Goal: Transaction & Acquisition: Register for event/course

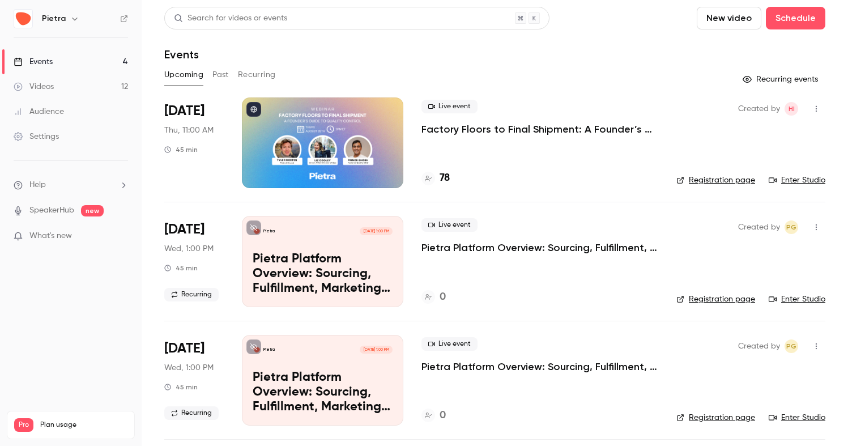
click at [659, 118] on li "Aug 28 Thu, 11:00 AM 45 min Live event Factory Floors to Final Shipment: A Foun…" at bounding box center [494, 149] width 661 height 104
click at [611, 129] on p "Factory Floors to Final Shipment: A Founder’s Guide to Quality Control" at bounding box center [539, 129] width 237 height 14
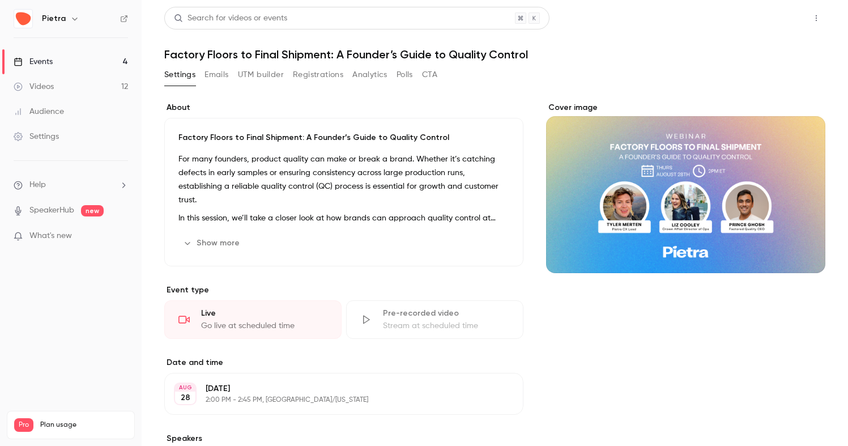
click at [776, 15] on button "Share" at bounding box center [775, 18] width 45 height 23
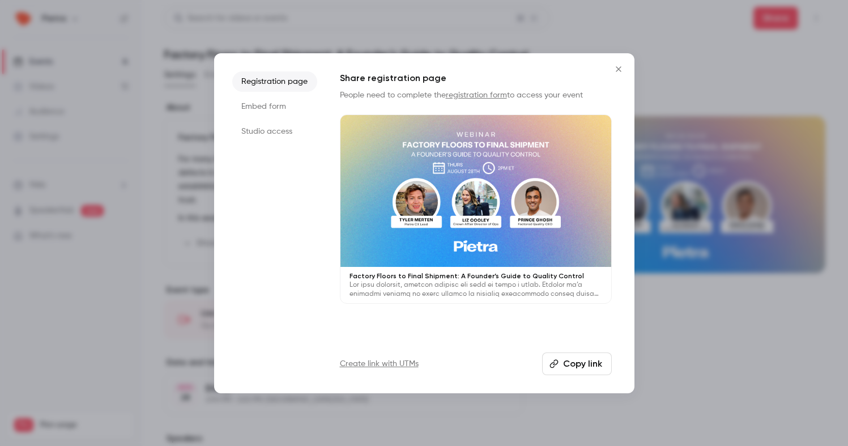
click at [275, 129] on li "Studio access" at bounding box center [274, 131] width 85 height 20
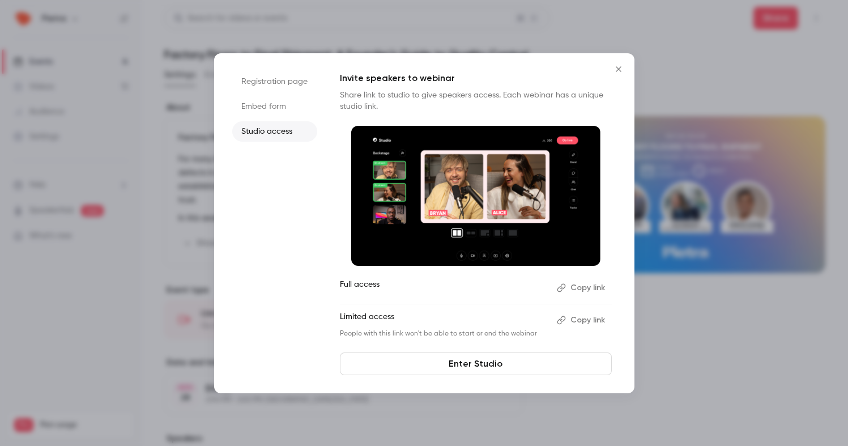
click at [582, 288] on button "Copy link" at bounding box center [581, 288] width 59 height 18
click at [617, 72] on icon "Close" at bounding box center [619, 69] width 14 height 9
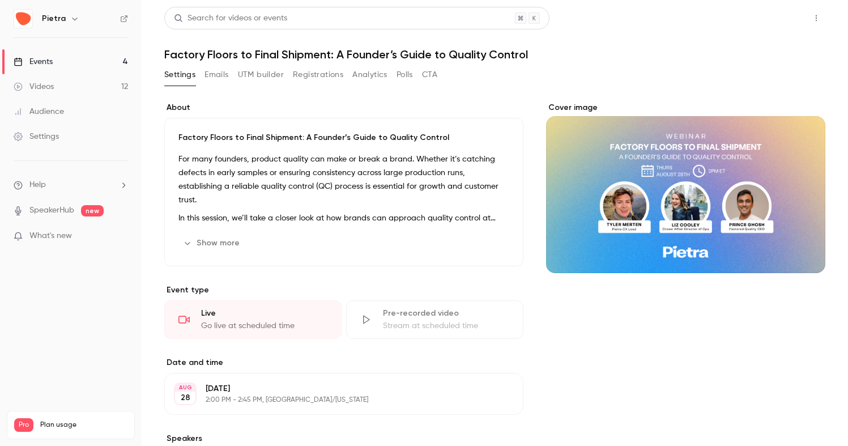
click at [772, 19] on button "Share" at bounding box center [775, 18] width 45 height 23
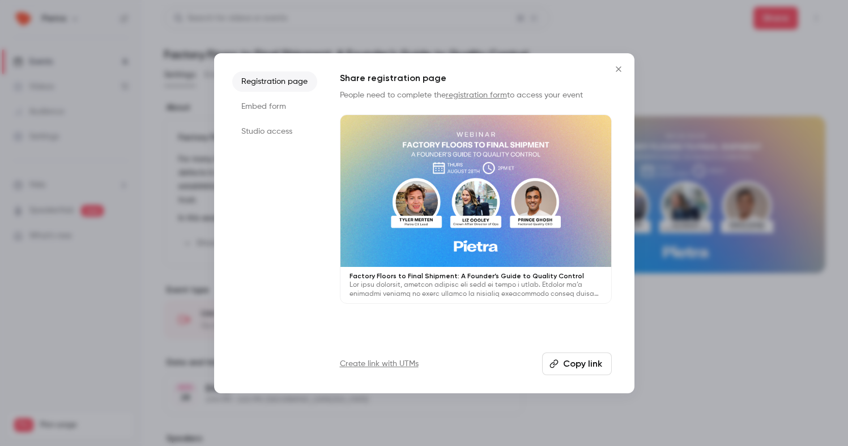
click at [257, 130] on li "Studio access" at bounding box center [274, 131] width 85 height 20
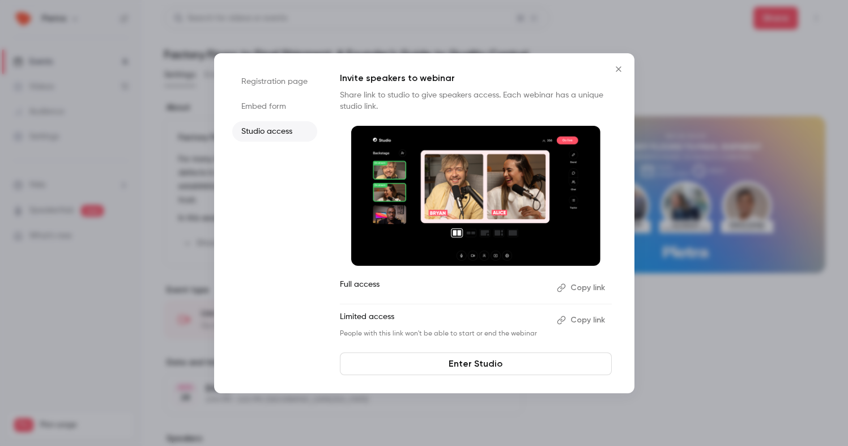
click at [445, 357] on link "Enter Studio" at bounding box center [476, 363] width 272 height 23
click at [616, 63] on button "Close" at bounding box center [618, 69] width 23 height 23
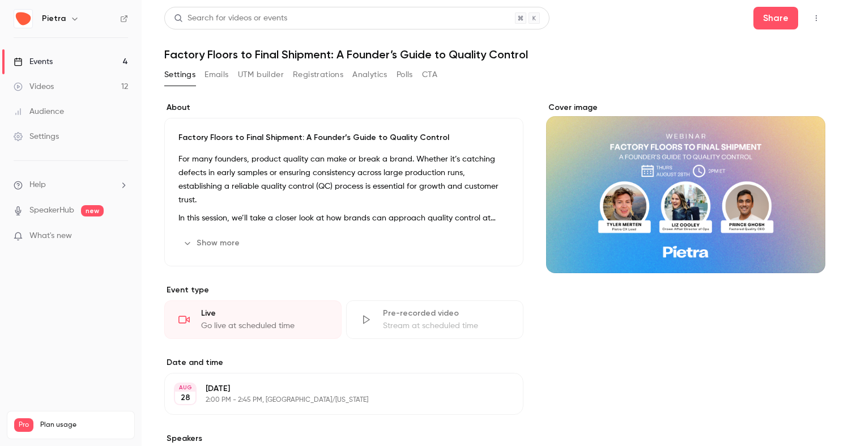
click at [56, 60] on link "Events 4" at bounding box center [71, 61] width 142 height 25
